Goal: Information Seeking & Learning: Learn about a topic

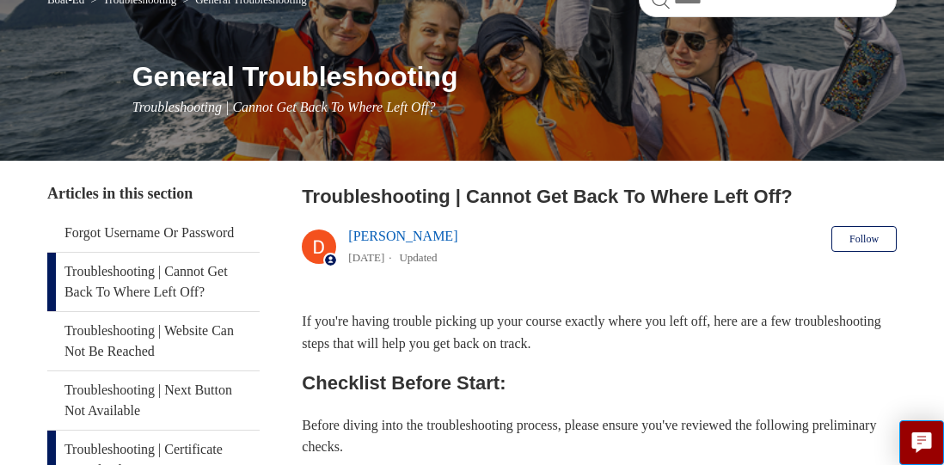
scroll to position [167, 0]
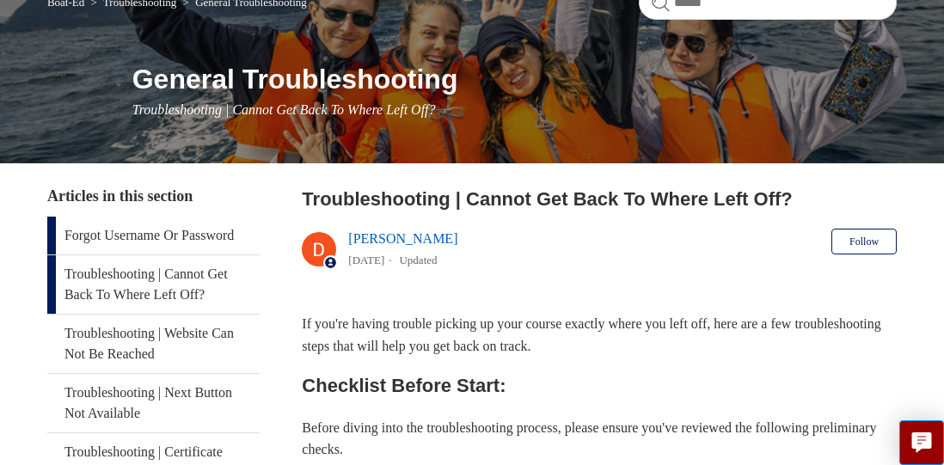
click at [95, 235] on link "Forgot Username Or Password" at bounding box center [153, 236] width 212 height 38
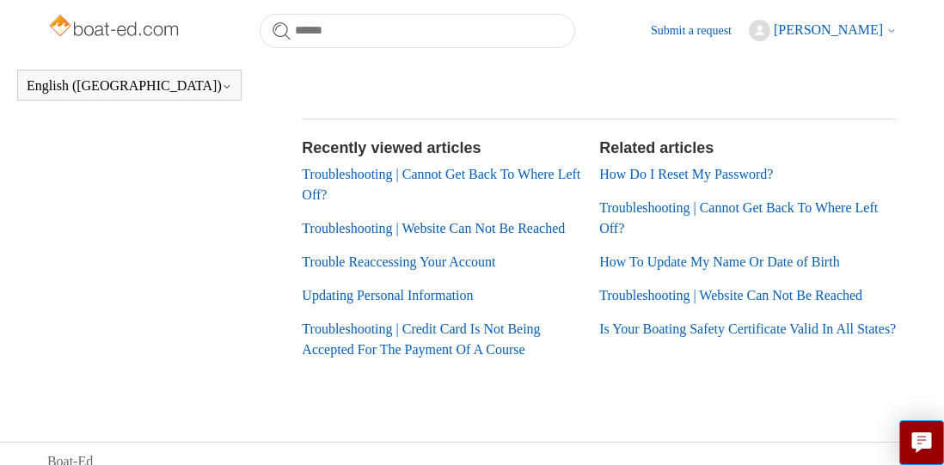
scroll to position [803, 0]
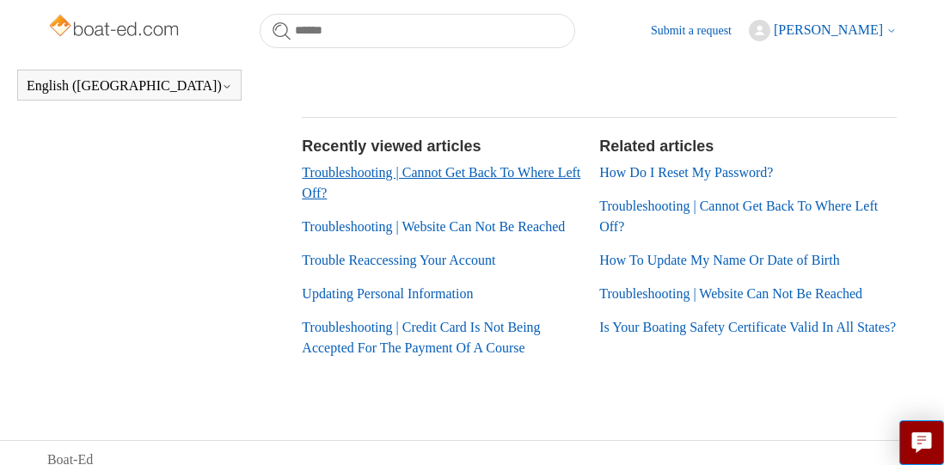
click at [324, 200] on link "Troubleshooting | Cannot Get Back To Where Left Off?" at bounding box center [441, 182] width 279 height 35
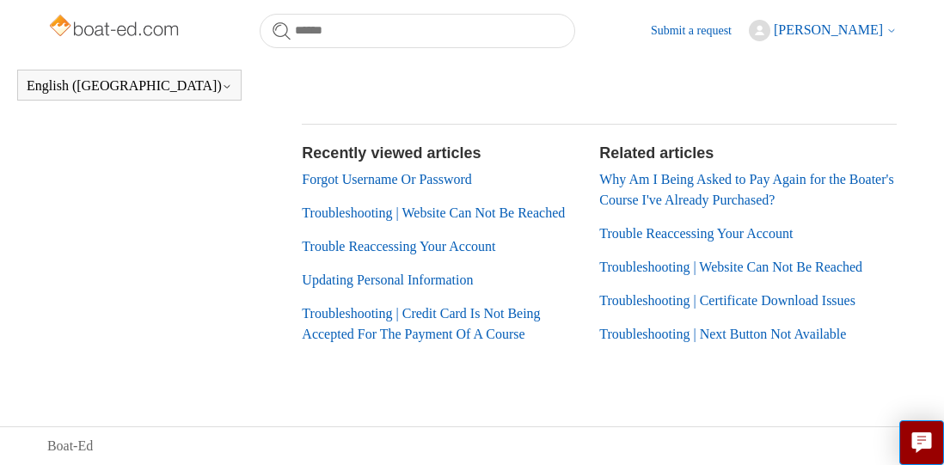
scroll to position [1149, 0]
click at [627, 293] on link "Troubleshooting | Certificate Download Issues" at bounding box center [727, 300] width 256 height 15
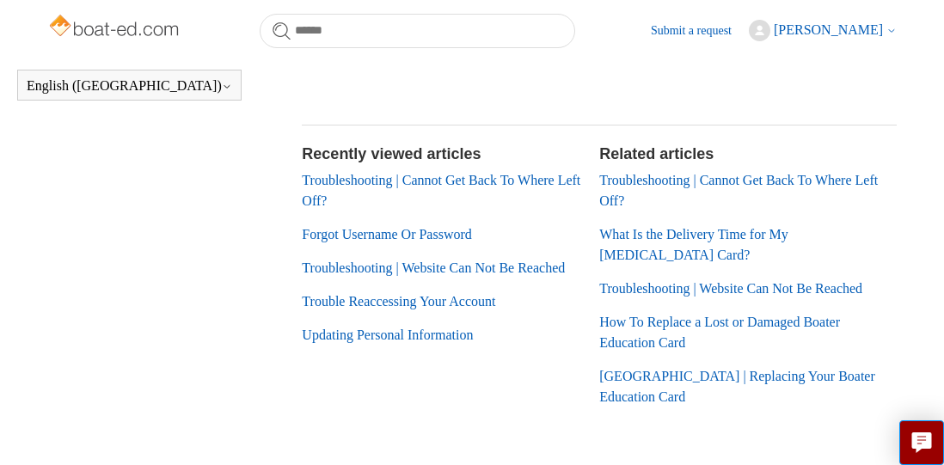
scroll to position [1687, 0]
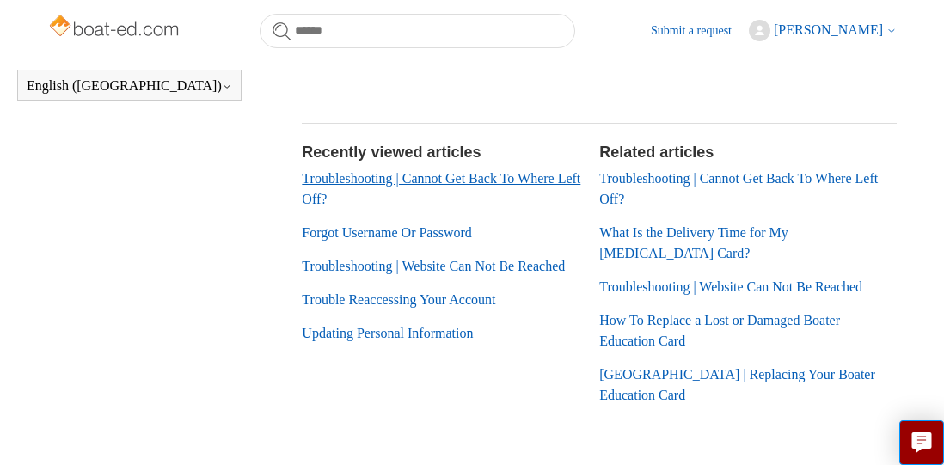
click at [323, 206] on link "Troubleshooting | Cannot Get Back To Where Left Off?" at bounding box center [441, 188] width 279 height 35
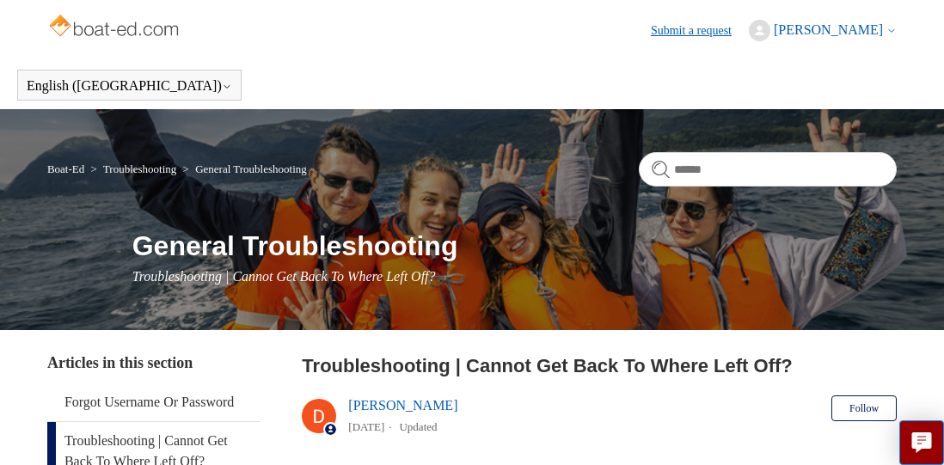
click at [684, 31] on link "Submit a request" at bounding box center [700, 30] width 98 height 18
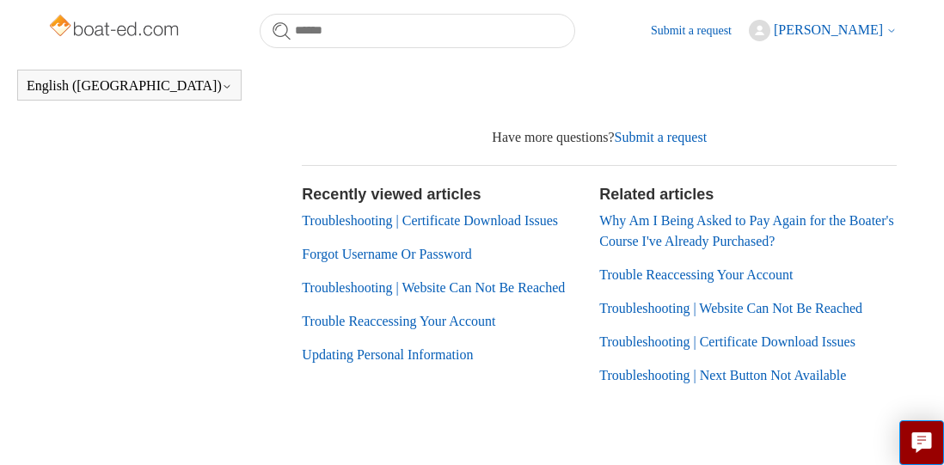
scroll to position [1099, 0]
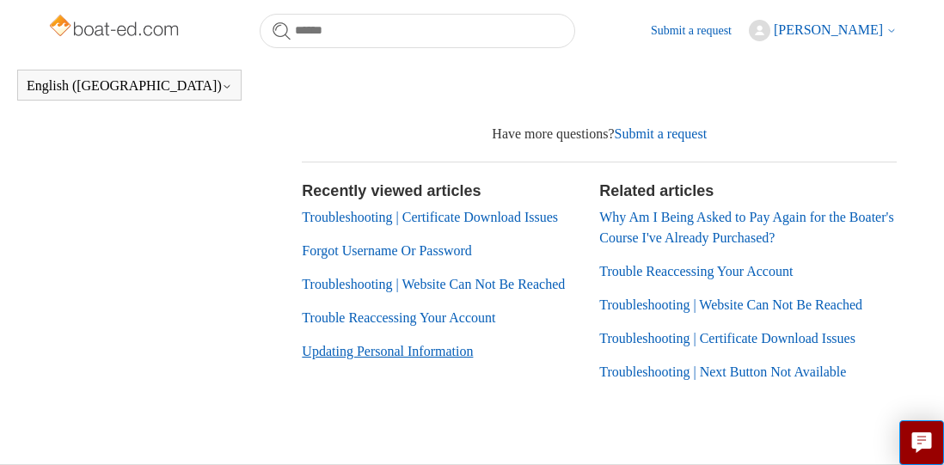
click at [367, 359] on link "Updating Personal Information" at bounding box center [387, 351] width 171 height 15
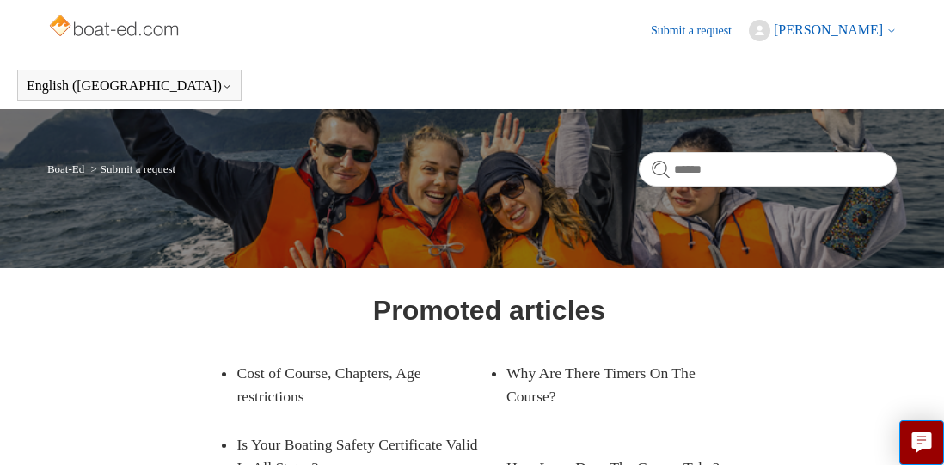
click at [803, 24] on span "[PERSON_NAME]" at bounding box center [828, 29] width 109 height 15
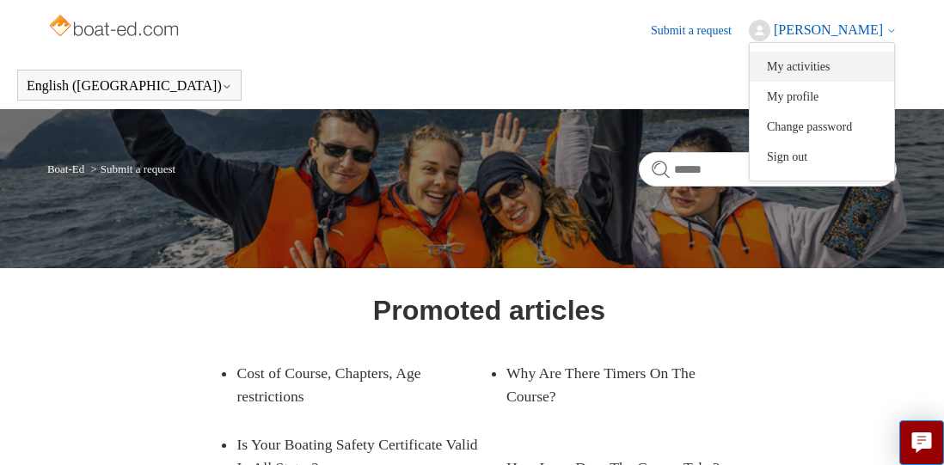
click at [814, 64] on link "My activities" at bounding box center [822, 67] width 144 height 30
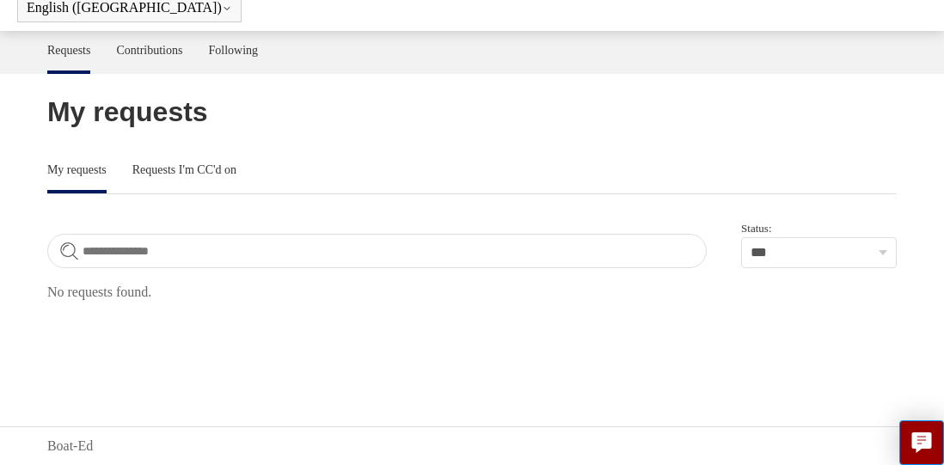
scroll to position [78, 0]
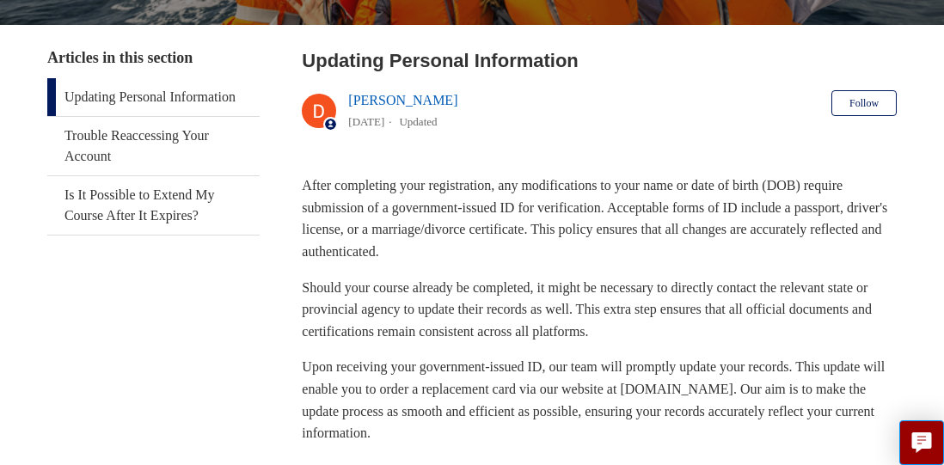
scroll to position [308, 0]
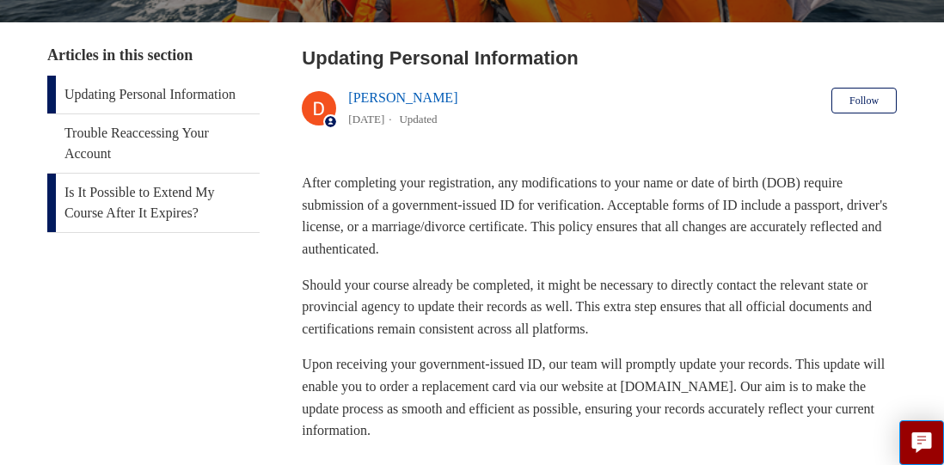
click at [125, 213] on link "Is It Possible to Extend My Course After It Expires?" at bounding box center [153, 203] width 212 height 58
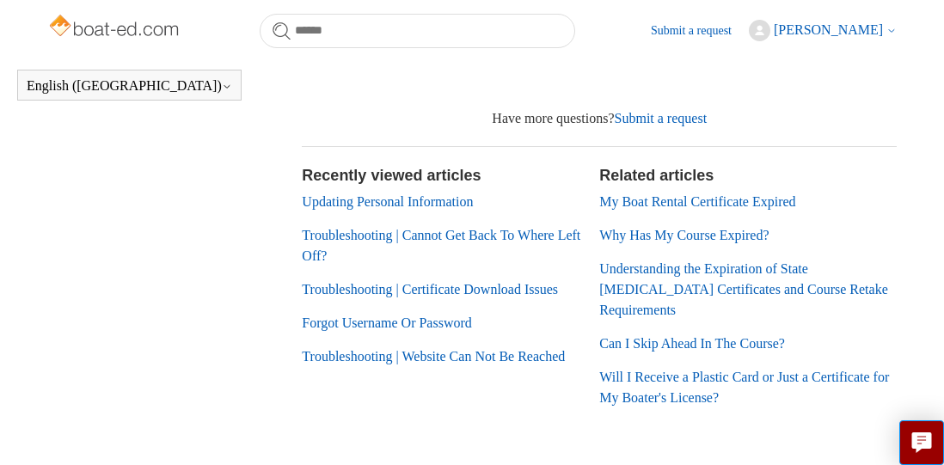
scroll to position [553, 1]
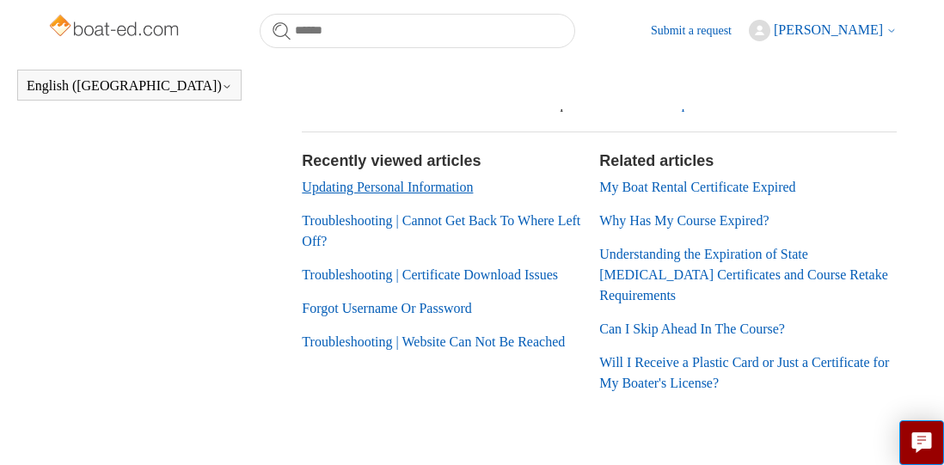
click at [341, 198] on li "Updating Personal Information" at bounding box center [442, 187] width 280 height 21
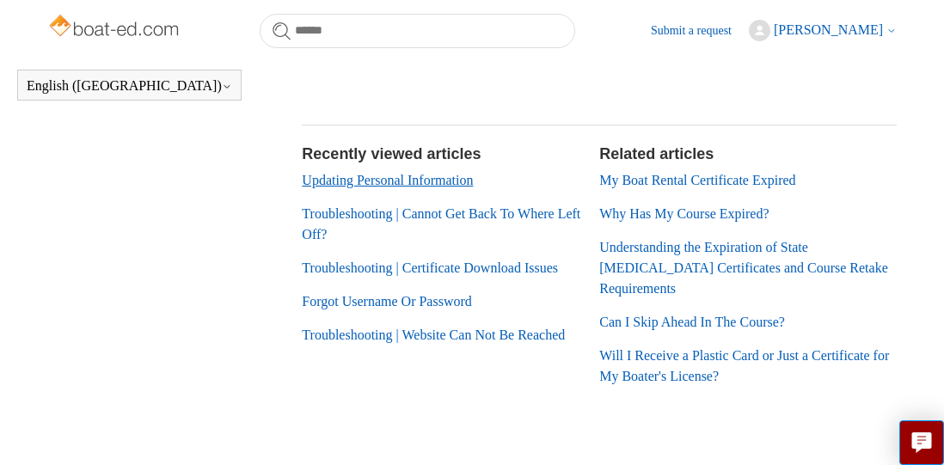
scroll to position [579, 1]
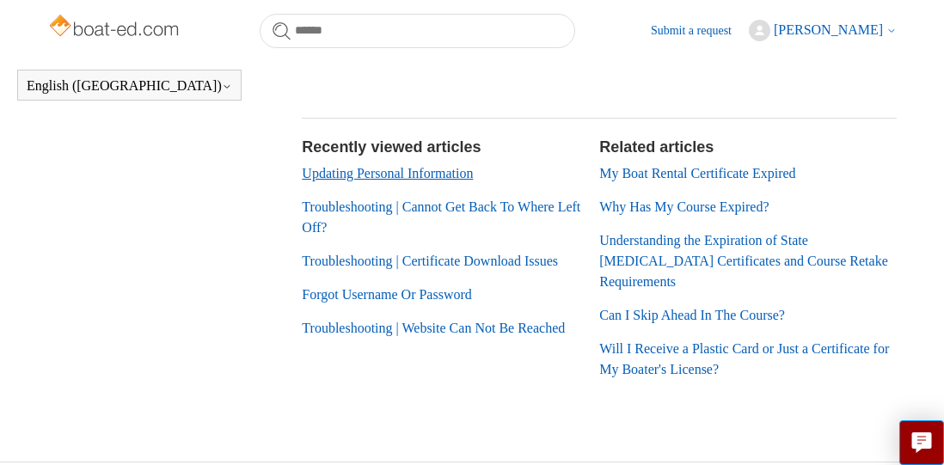
click at [334, 174] on link "Updating Personal Information" at bounding box center [387, 173] width 171 height 15
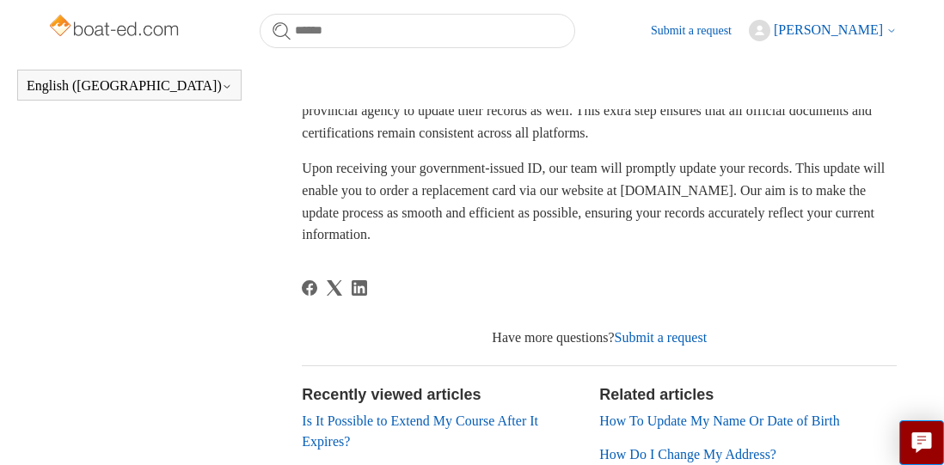
scroll to position [457, 0]
click at [814, 28] on span "[PERSON_NAME]" at bounding box center [828, 29] width 109 height 15
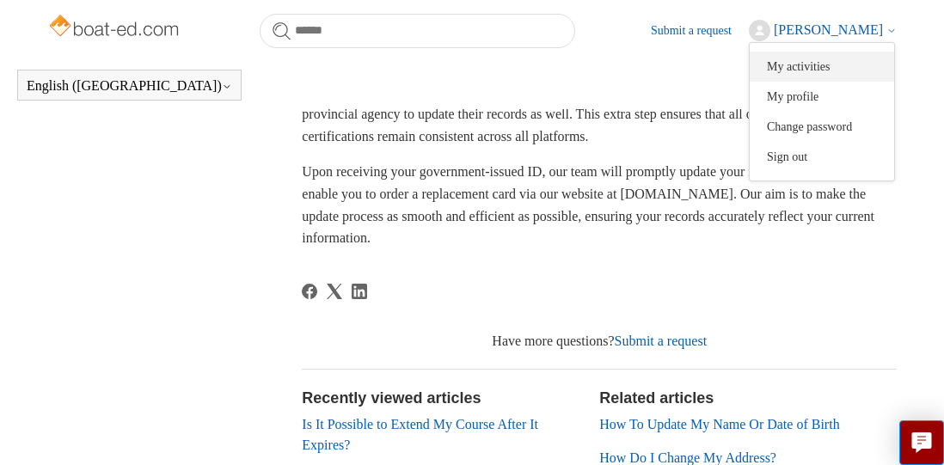
scroll to position [453, 0]
click at [823, 62] on link "My activities" at bounding box center [822, 67] width 144 height 30
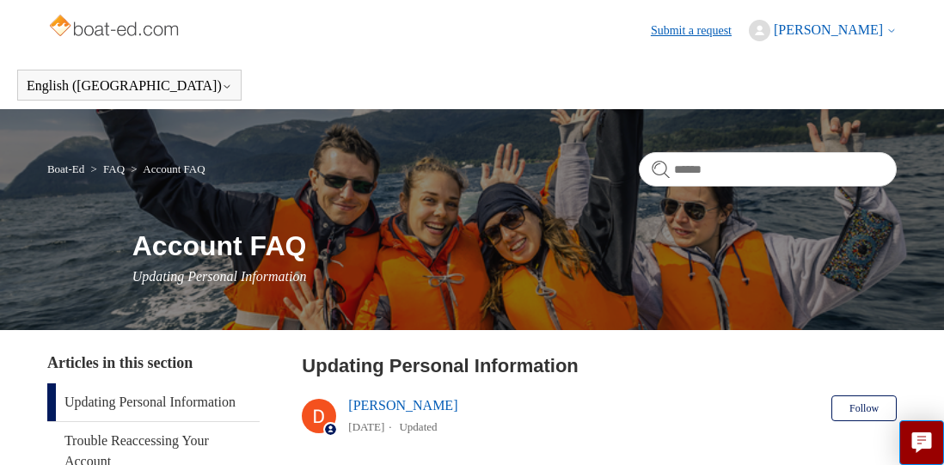
click at [709, 26] on link "Submit a request" at bounding box center [700, 30] width 98 height 18
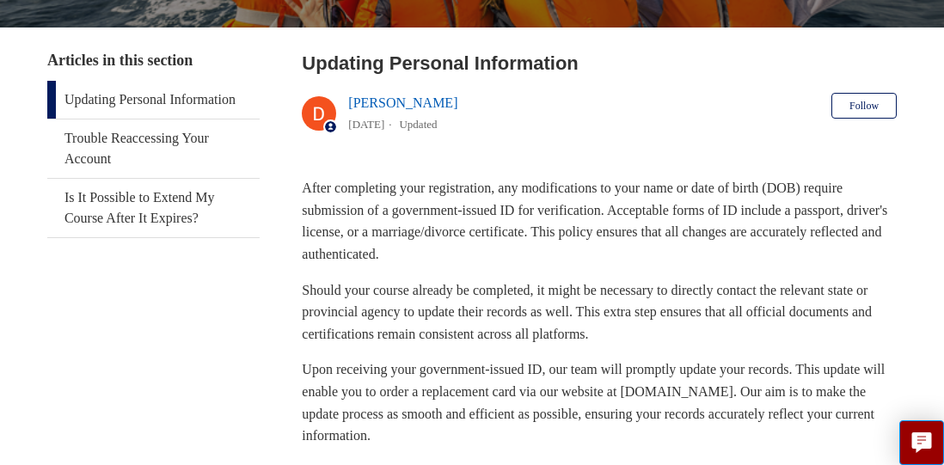
scroll to position [301, 0]
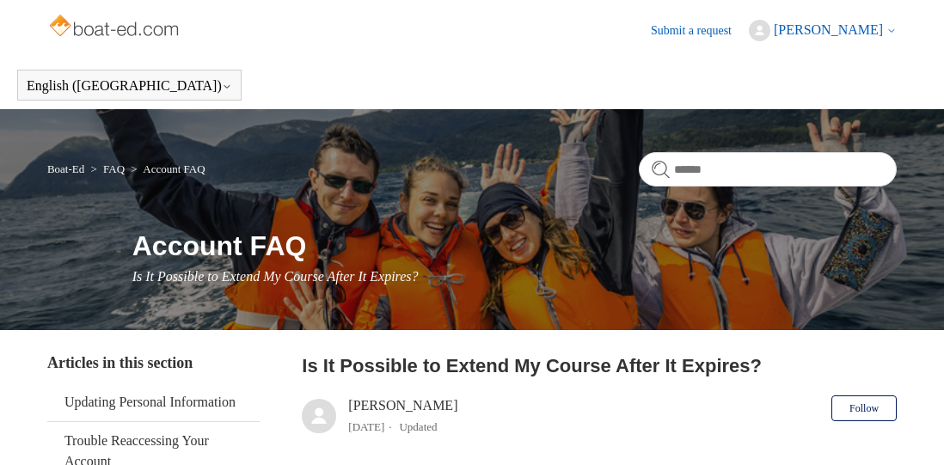
scroll to position [572, 0]
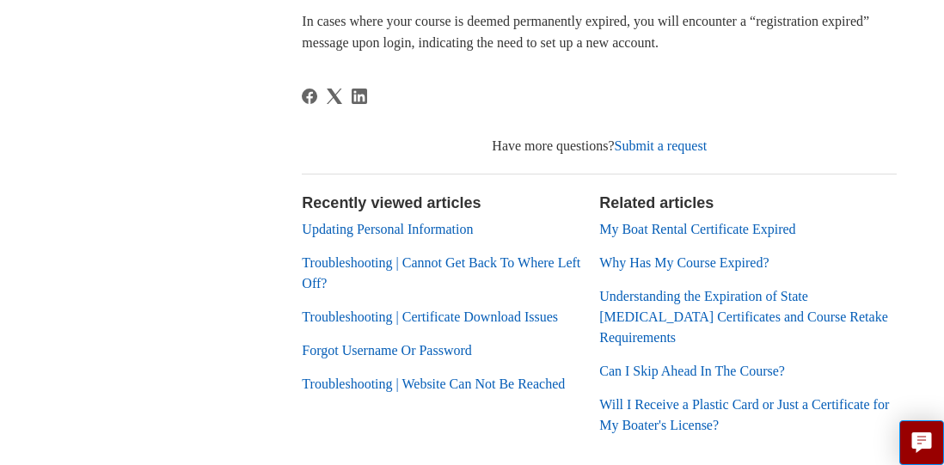
click at [324, 201] on h2 "Recently viewed articles" at bounding box center [442, 203] width 280 height 23
click at [317, 391] on link "Troubleshooting | Website Can Not Be Reached" at bounding box center [433, 384] width 263 height 15
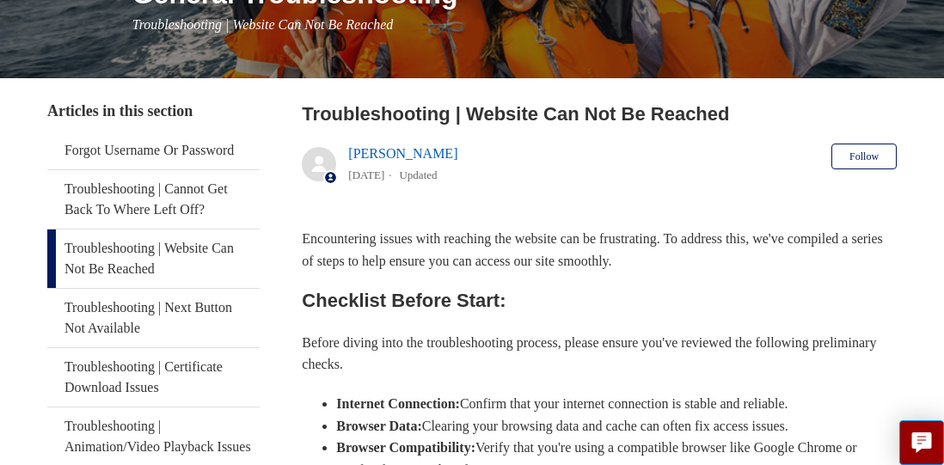
click at [313, 371] on p "Before diving into the troubleshooting process, please ensure you've reviewed t…" at bounding box center [599, 354] width 595 height 44
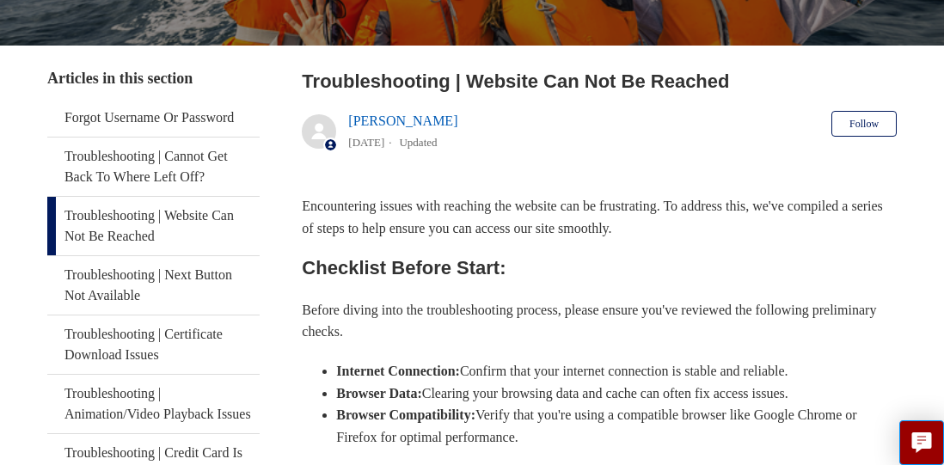
scroll to position [296, 0]
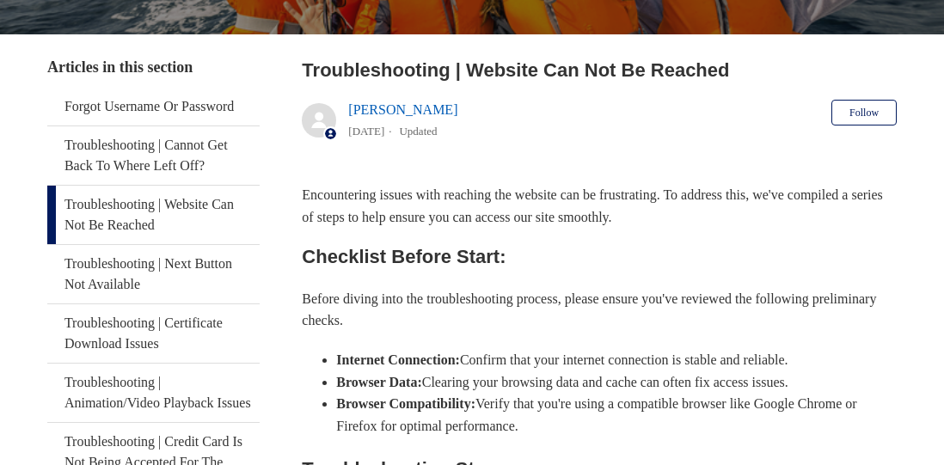
scroll to position [296, 0]
click at [361, 105] on link "[PERSON_NAME]" at bounding box center [402, 109] width 109 height 15
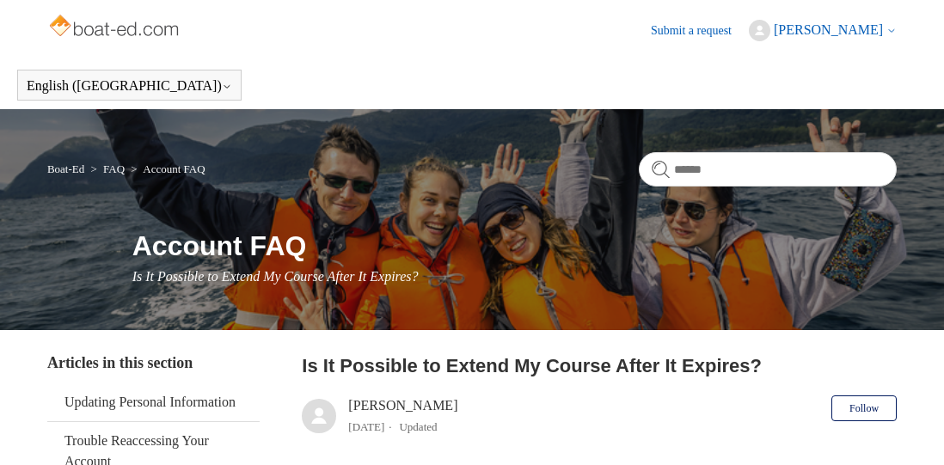
scroll to position [572, 0]
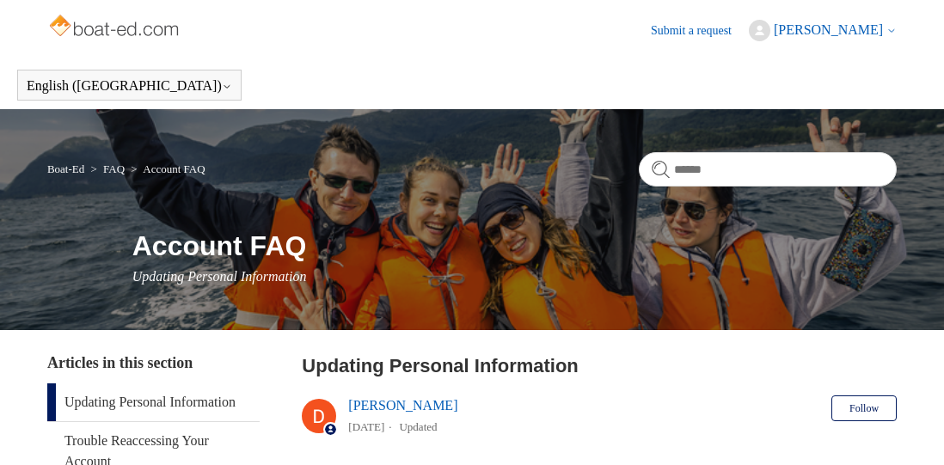
scroll to position [307, 0]
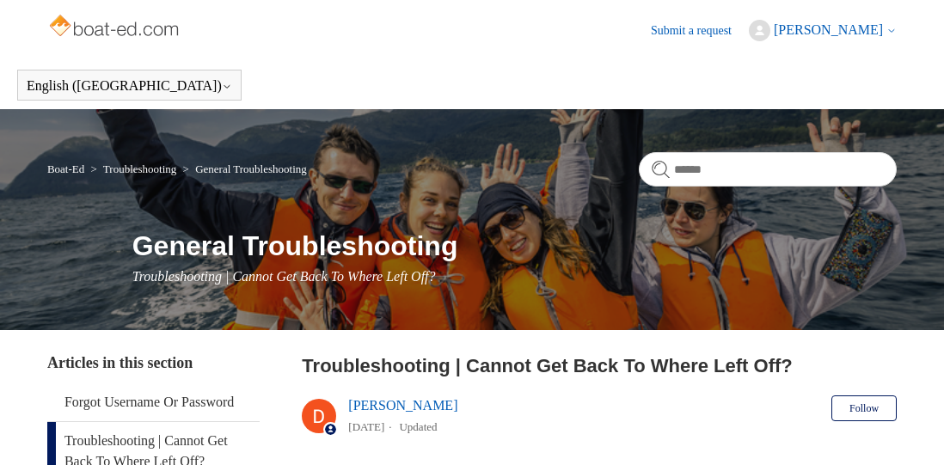
scroll to position [1092, 0]
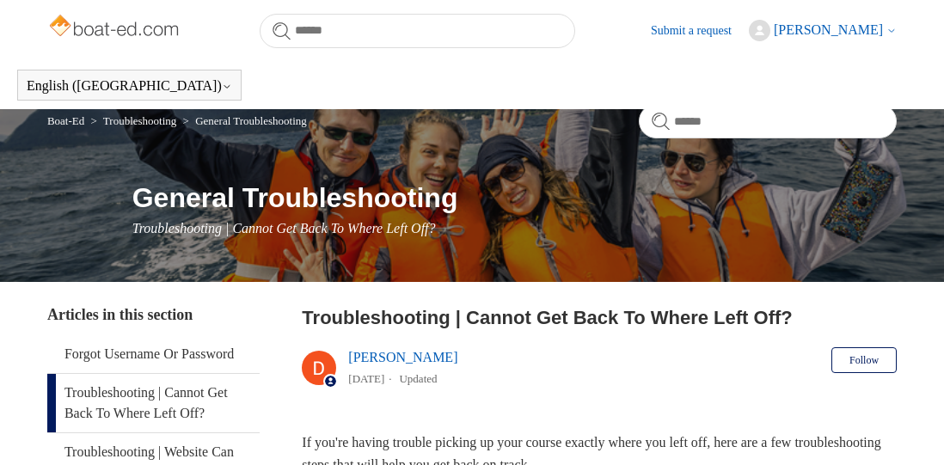
scroll to position [1149, 0]
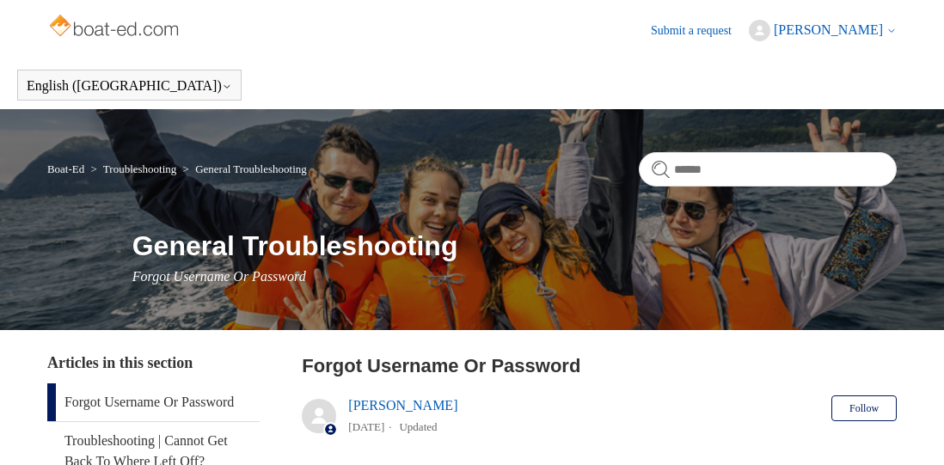
scroll to position [803, 0]
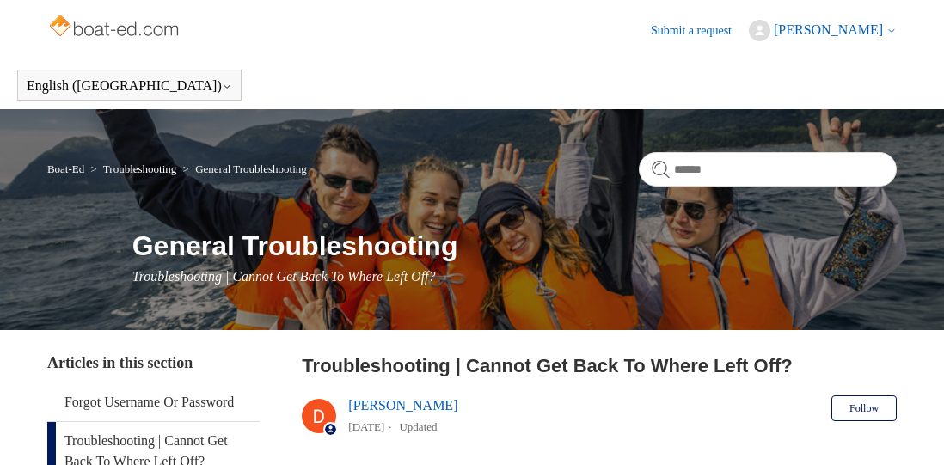
scroll to position [167, 0]
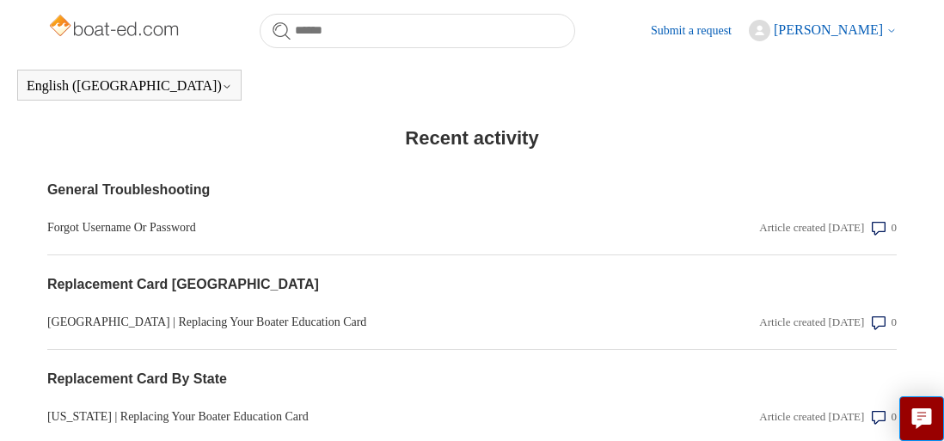
scroll to position [1613, 0]
click at [104, 236] on link "Forgot Username Or Password" at bounding box center [344, 227] width 595 height 18
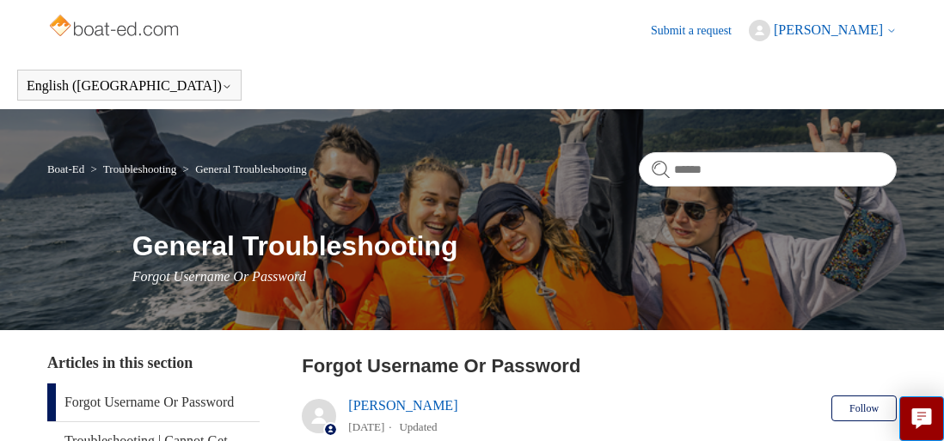
click at [822, 25] on span "[PERSON_NAME]" at bounding box center [828, 29] width 109 height 15
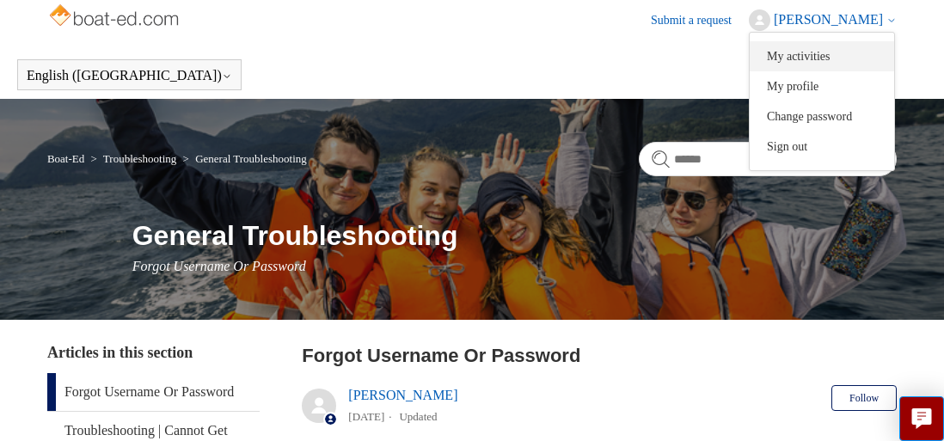
scroll to position [14, 2]
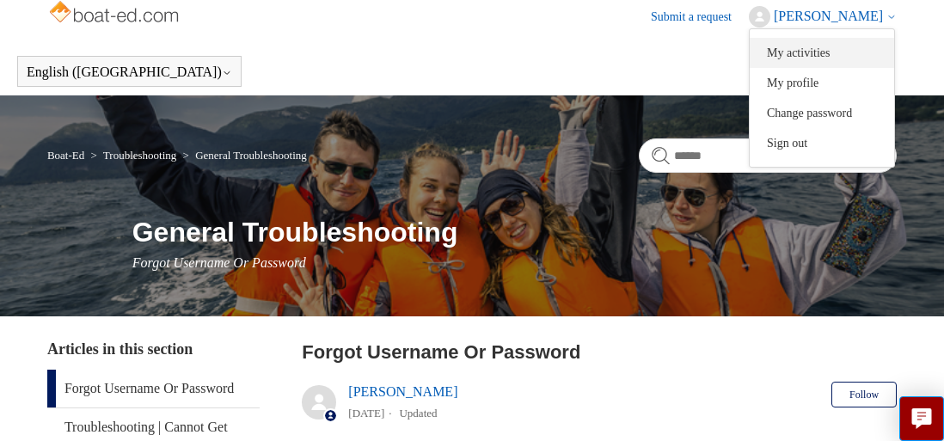
click at [828, 52] on link "My activities" at bounding box center [822, 53] width 144 height 30
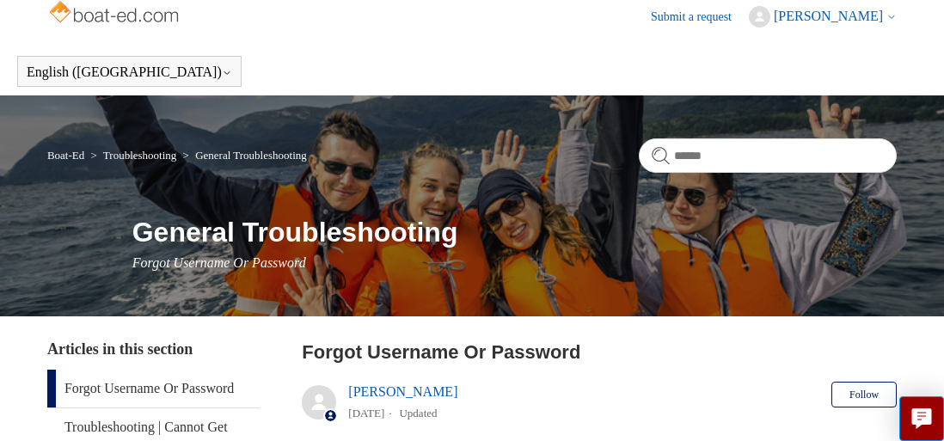
scroll to position [1, 0]
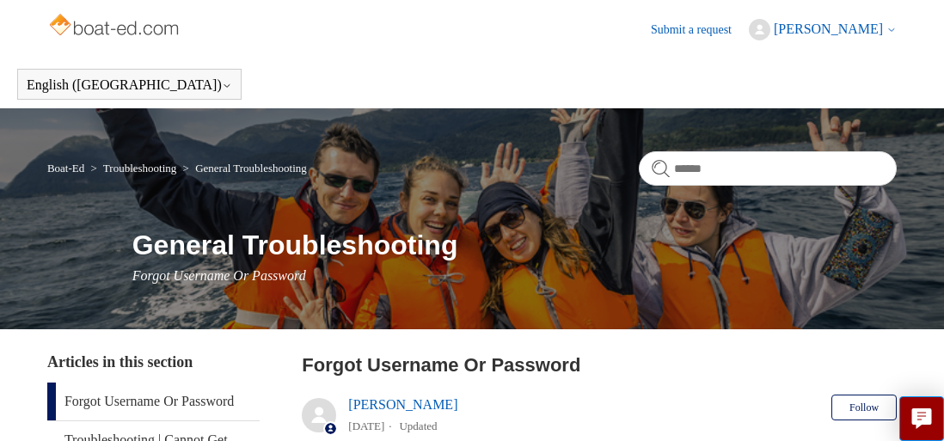
click at [834, 22] on span "[PERSON_NAME]" at bounding box center [828, 28] width 109 height 15
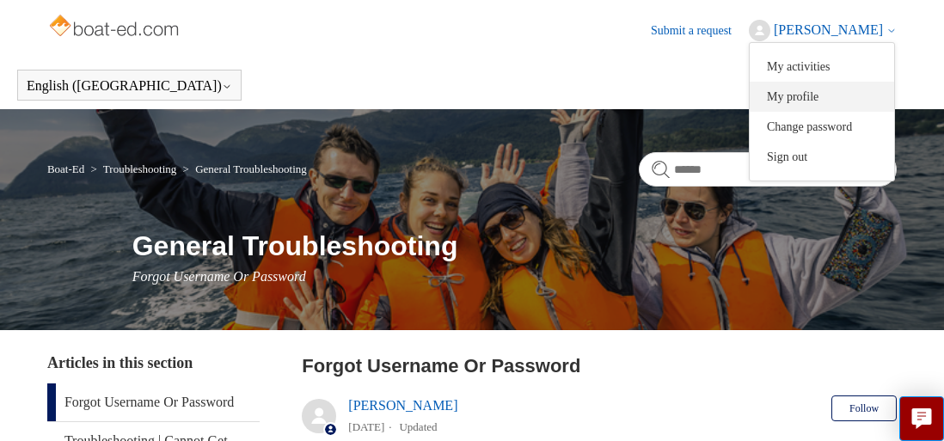
click at [803, 95] on link "My profile" at bounding box center [822, 97] width 144 height 30
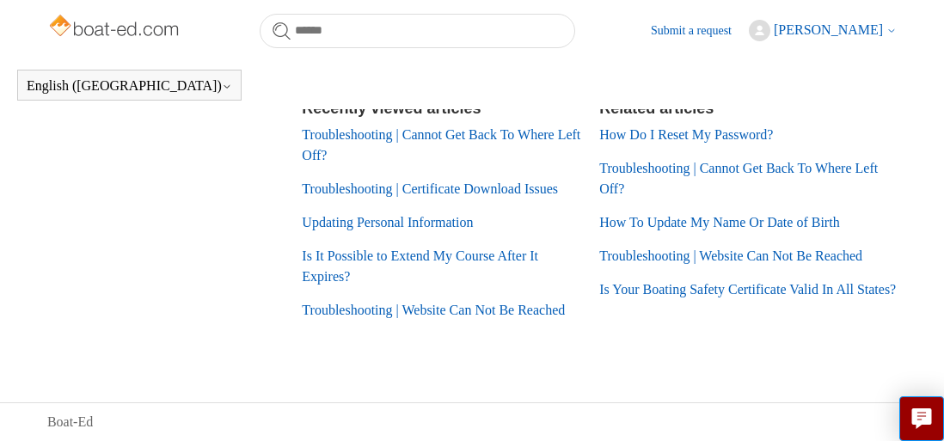
scroll to position [894, 0]
click at [327, 142] on link "Troubleshooting | Cannot Get Back To Where Left Off?" at bounding box center [441, 144] width 279 height 35
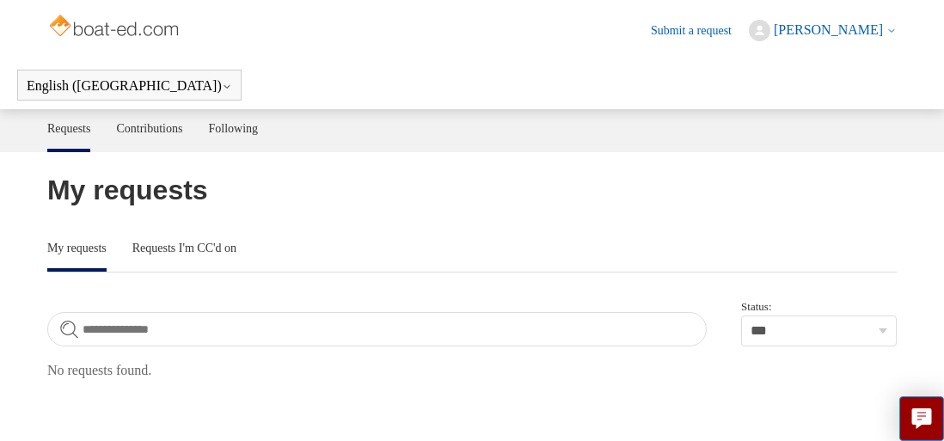
click at [71, 247] on link "My requests" at bounding box center [76, 249] width 59 height 40
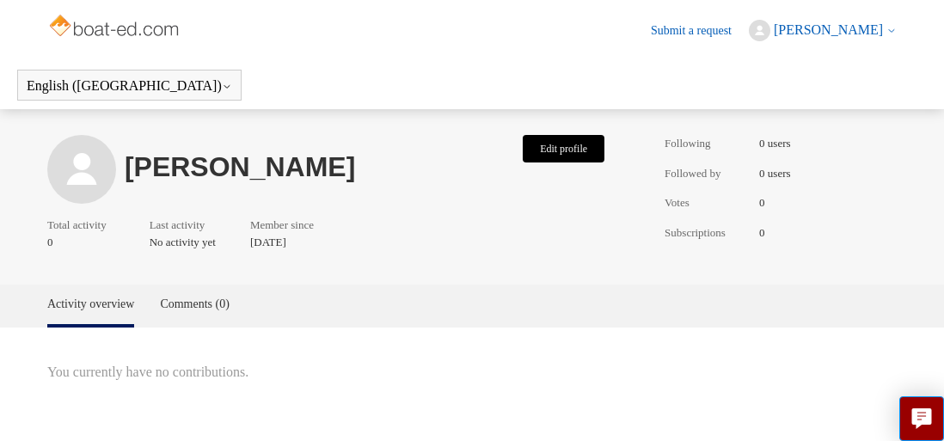
click at [546, 152] on button "Edit profile" at bounding box center [564, 149] width 82 height 28
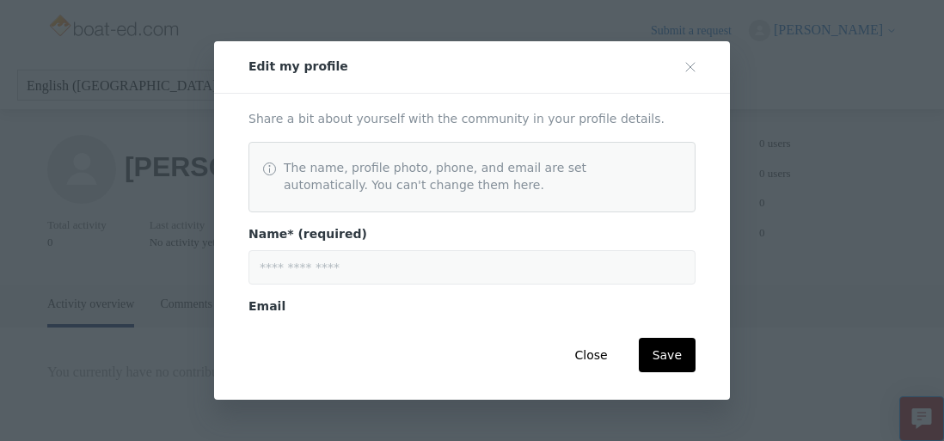
scroll to position [395, 0]
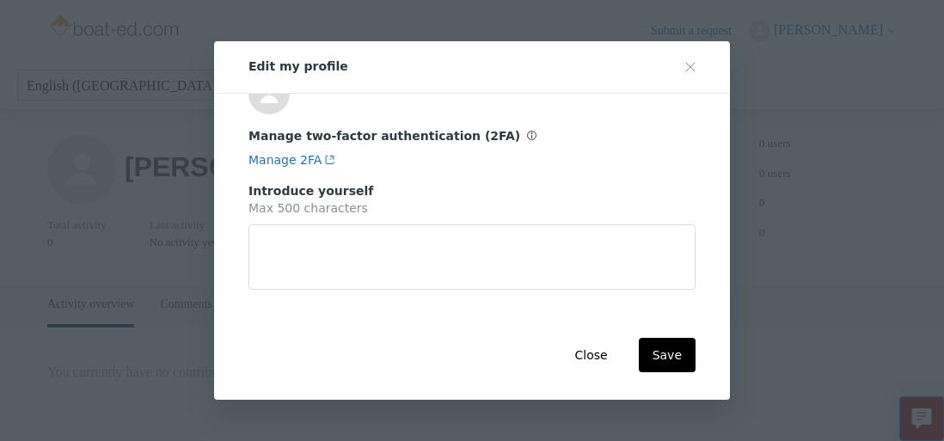
type textarea "*"
click at [590, 353] on button "Close" at bounding box center [591, 355] width 60 height 34
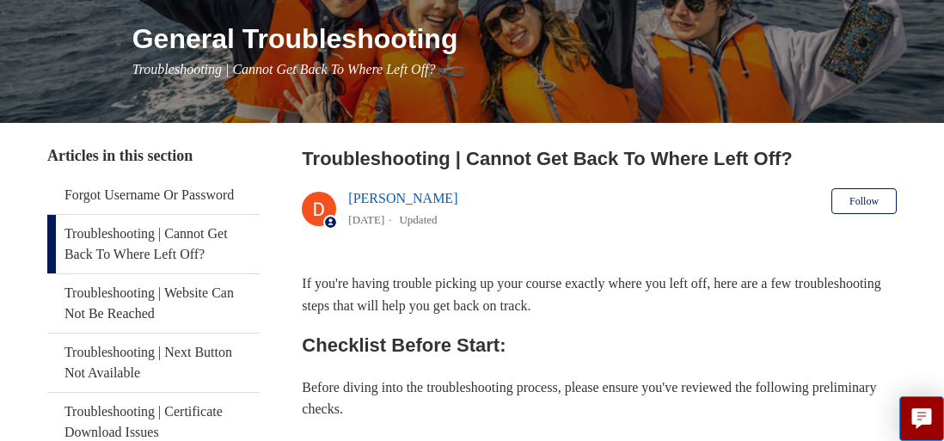
scroll to position [213, 0]
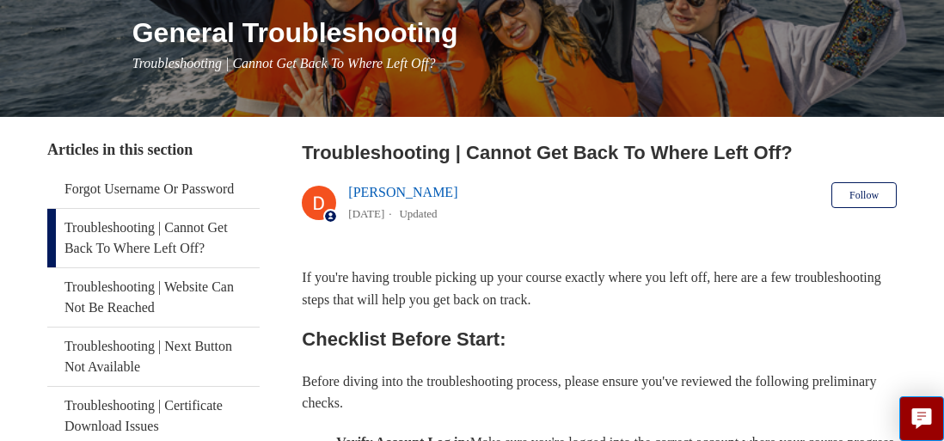
click at [89, 252] on link "Troubleshooting | Cannot Get Back To Where Left Off?" at bounding box center [153, 238] width 212 height 58
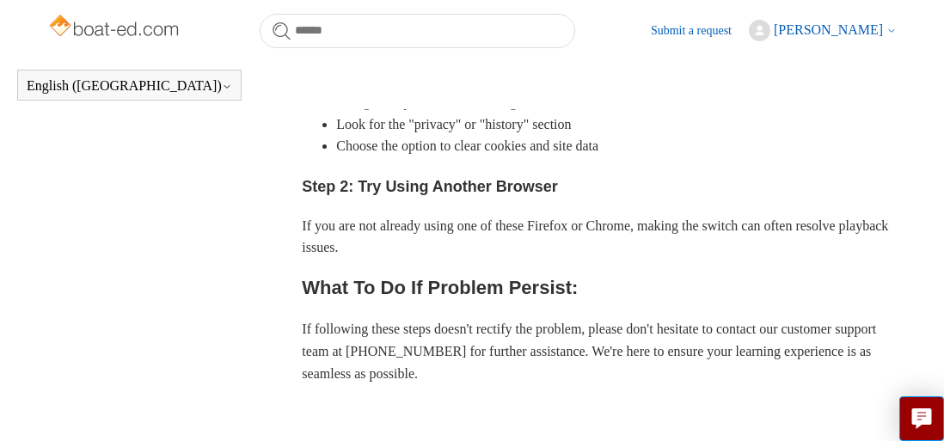
scroll to position [722, 0]
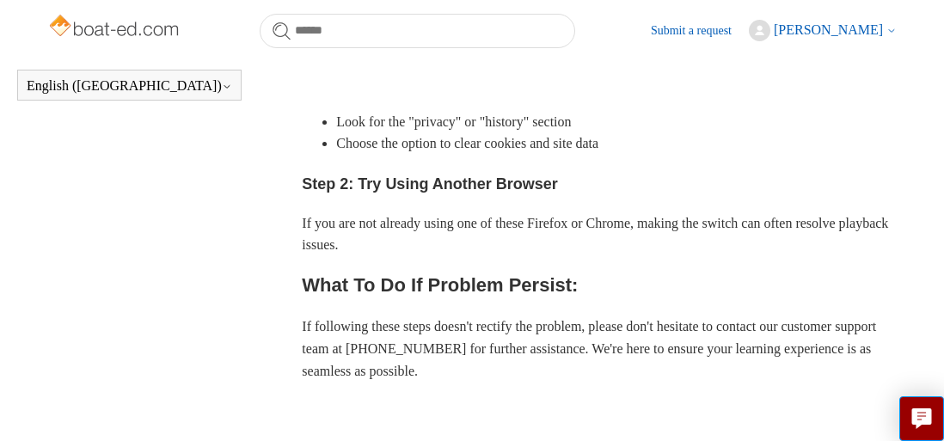
click at [335, 278] on h2 "What To Do If Problem Persist:" at bounding box center [599, 285] width 595 height 30
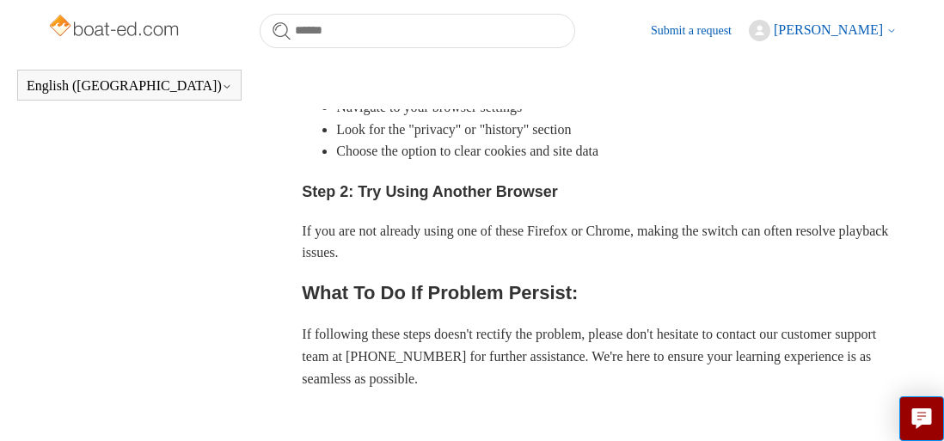
scroll to position [715, 0]
click at [379, 285] on h2 "What To Do If Problem Persist:" at bounding box center [599, 293] width 595 height 30
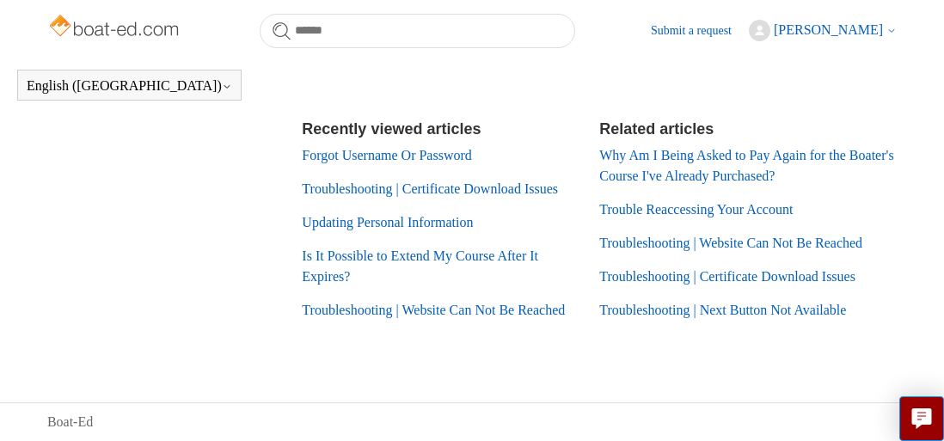
scroll to position [1193, 0]
click at [638, 236] on link "Troubleshooting | Website Can Not Be Reached" at bounding box center [730, 243] width 263 height 15
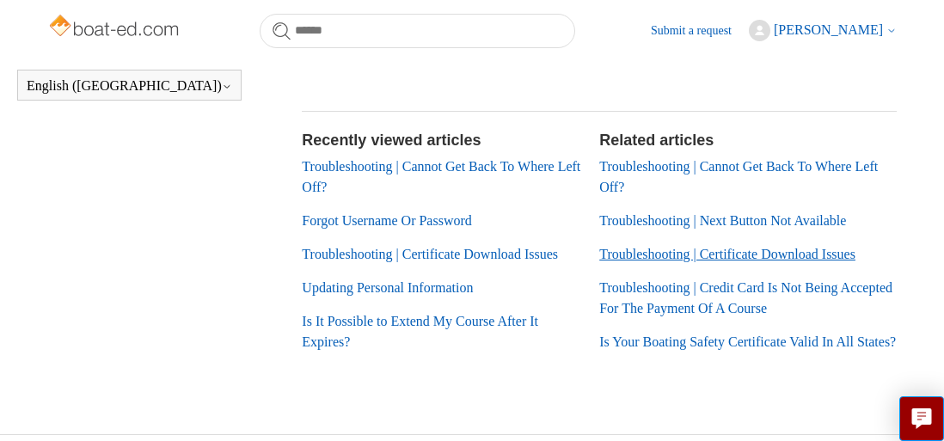
scroll to position [1185, 0]
click at [626, 261] on link "Troubleshooting | Certificate Download Issues" at bounding box center [727, 254] width 256 height 15
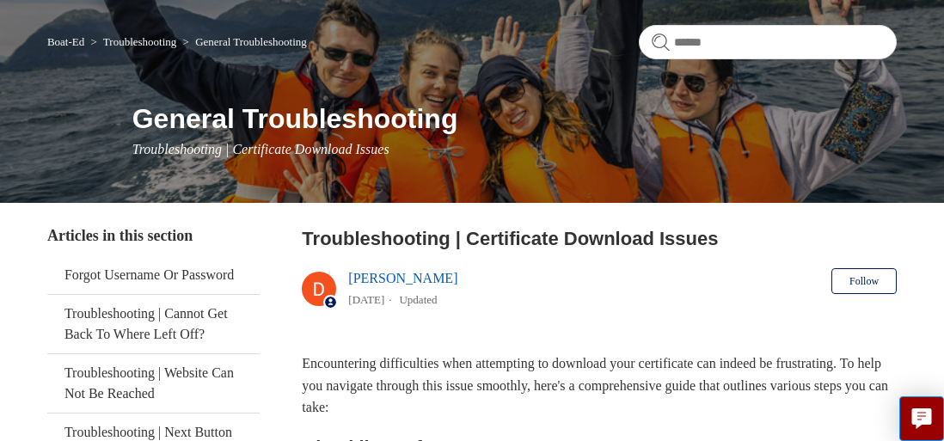
scroll to position [124, 0]
